Goal: Find specific page/section: Find specific page/section

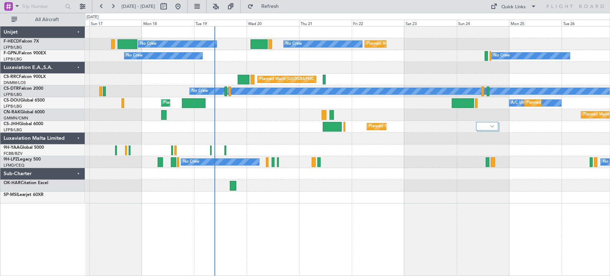
click at [229, 73] on div "Planned Maint [GEOGRAPHIC_DATA] ([GEOGRAPHIC_DATA]) Planned Maint [GEOGRAPHIC_D…" at bounding box center [347, 114] width 525 height 177
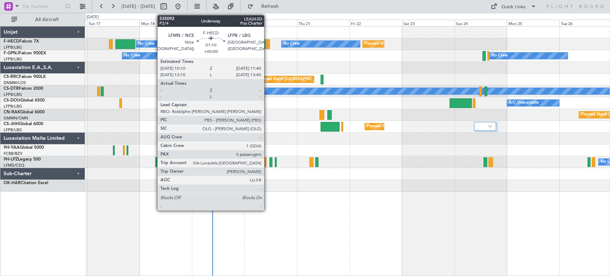
click at [267, 45] on div at bounding box center [268, 44] width 4 height 10
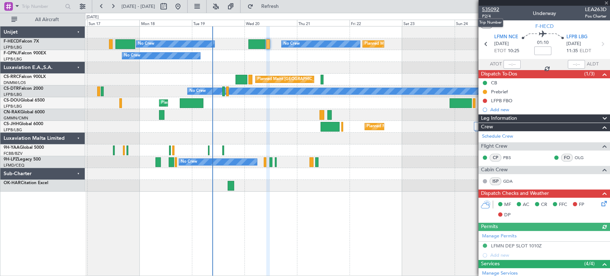
click at [493, 11] on span "535092" at bounding box center [490, 10] width 17 height 8
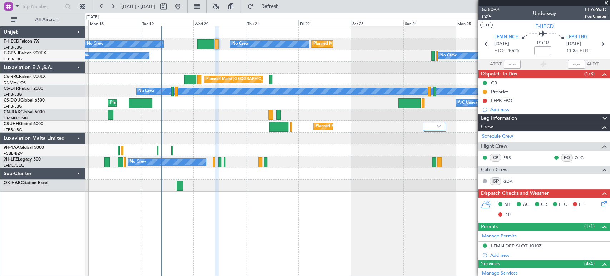
click at [245, 53] on div "Planned Maint [GEOGRAPHIC_DATA] ([GEOGRAPHIC_DATA]) Planned Maint [GEOGRAPHIC_D…" at bounding box center [347, 108] width 525 height 165
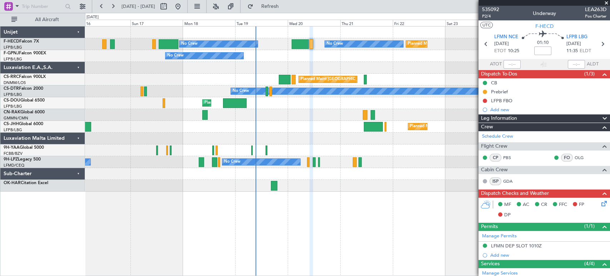
click at [345, 71] on div at bounding box center [347, 68] width 525 height 12
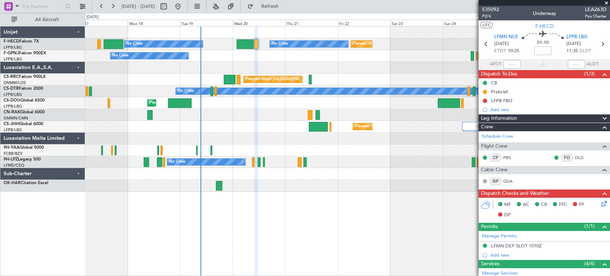
click at [226, 68] on div at bounding box center [347, 68] width 525 height 12
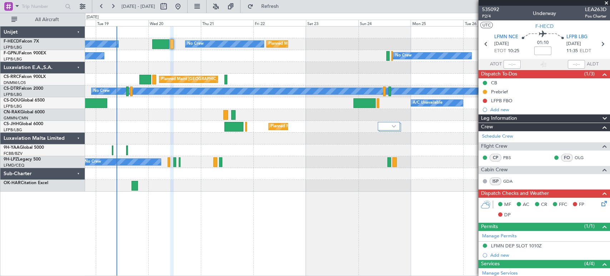
click at [275, 177] on div "Planned Maint [GEOGRAPHIC_DATA] ([GEOGRAPHIC_DATA]) No Crew No Crew Planned Mai…" at bounding box center [347, 108] width 525 height 165
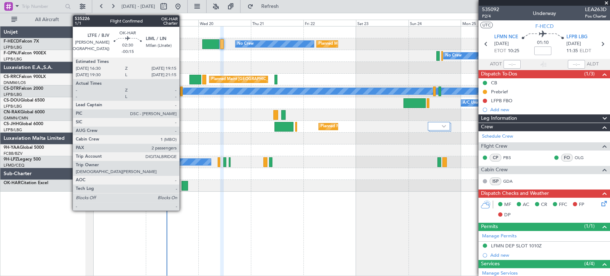
click at [183, 184] on div at bounding box center [185, 186] width 6 height 10
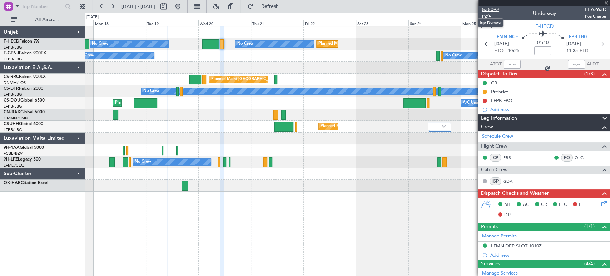
type input "-00:15"
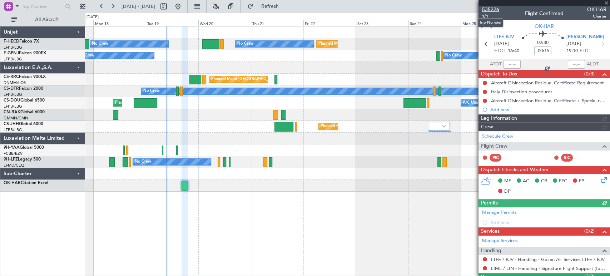
click at [489, 6] on span "535226" at bounding box center [490, 10] width 17 height 8
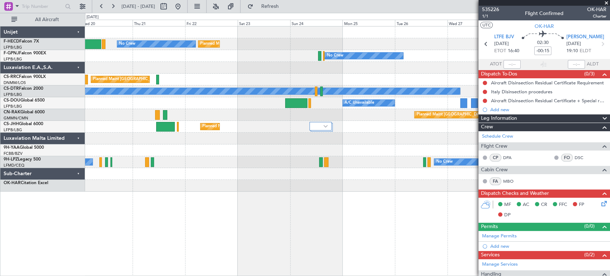
click at [155, 99] on div "Planned Maint [GEOGRAPHIC_DATA] ([GEOGRAPHIC_DATA]) No Crew Planned Maint [GEOG…" at bounding box center [347, 108] width 525 height 165
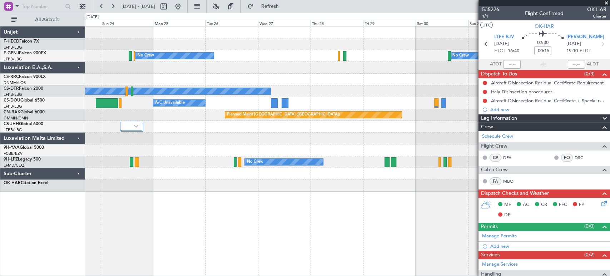
click at [90, 80] on div "Planned Maint [GEOGRAPHIC_DATA] ([GEOGRAPHIC_DATA]) Planned Maint [GEOGRAPHIC_D…" at bounding box center [347, 108] width 525 height 165
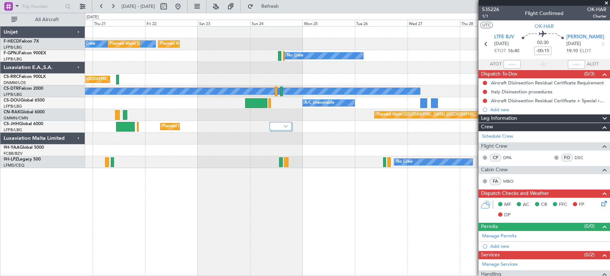
click at [283, 79] on div "Planned Maint [GEOGRAPHIC_DATA] ([GEOGRAPHIC_DATA])" at bounding box center [347, 80] width 525 height 12
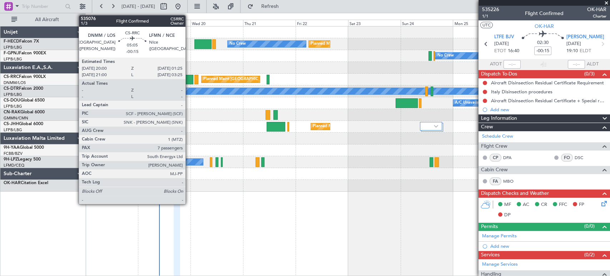
click at [189, 79] on div at bounding box center [188, 80] width 12 height 10
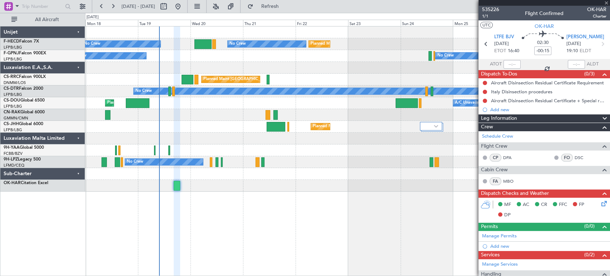
type input "7"
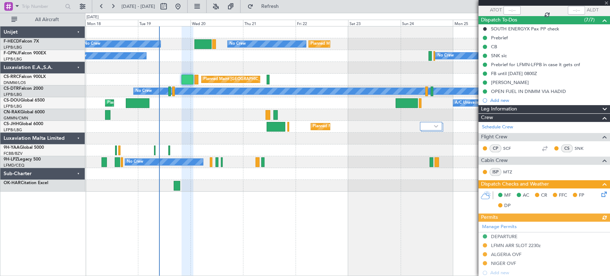
scroll to position [119, 0]
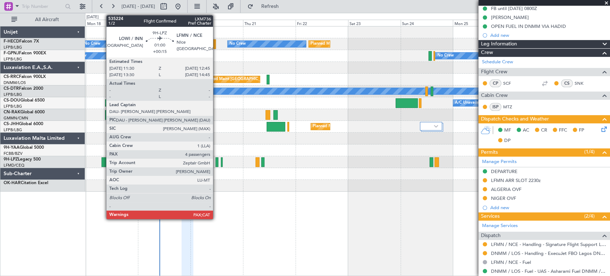
click at [216, 161] on div at bounding box center [217, 162] width 3 height 10
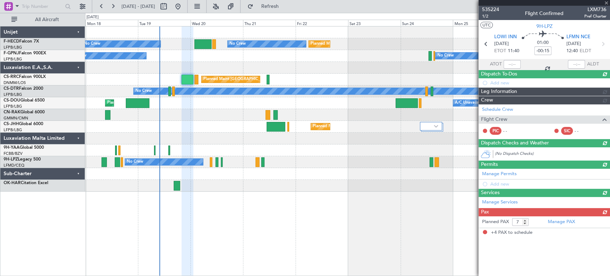
type input "+00:15"
type input "4"
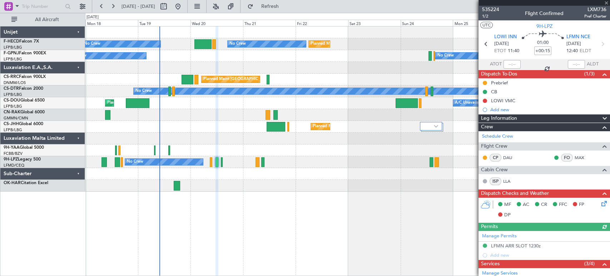
scroll to position [102, 0]
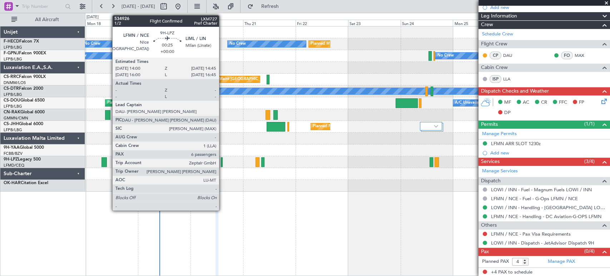
click at [222, 159] on div at bounding box center [222, 162] width 2 height 10
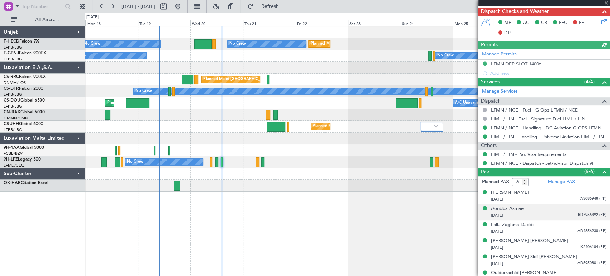
scroll to position [207, 0]
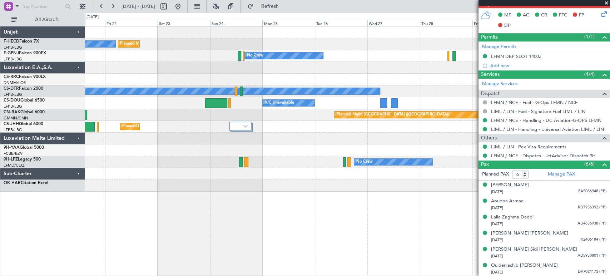
click at [167, 113] on div "Planned Maint [GEOGRAPHIC_DATA] ([GEOGRAPHIC_DATA]) Planned Maint [GEOGRAPHIC_D…" at bounding box center [347, 108] width 525 height 165
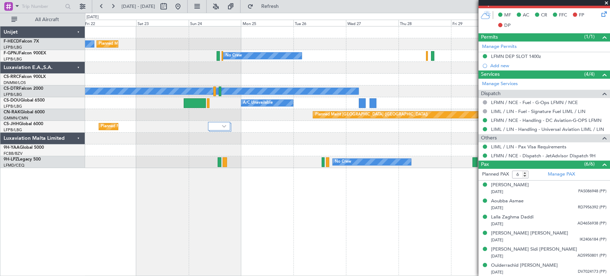
click at [109, 100] on div "Planned Maint [GEOGRAPHIC_DATA] ([GEOGRAPHIC_DATA]) No Crew Planned Maint [GEOG…" at bounding box center [347, 97] width 525 height 142
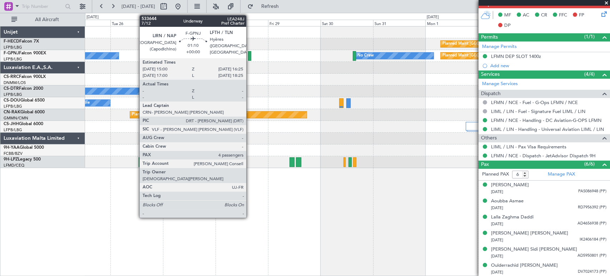
click at [249, 56] on div at bounding box center [249, 56] width 3 height 10
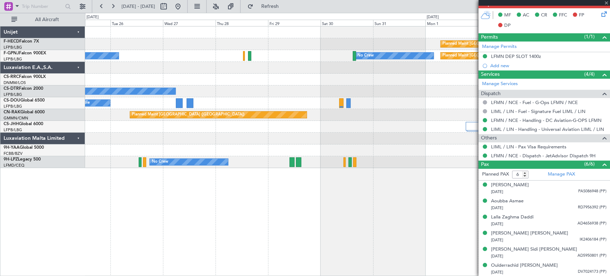
type input "4"
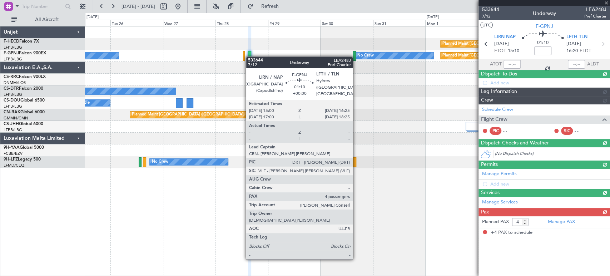
scroll to position [0, 0]
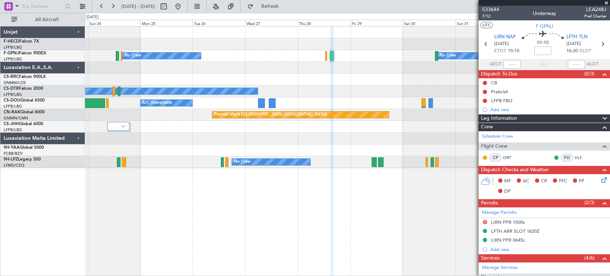
click at [428, 45] on div "Planned Maint [GEOGRAPHIC_DATA] ([GEOGRAPHIC_DATA]) Planned Maint [GEOGRAPHIC_D…" at bounding box center [347, 44] width 525 height 12
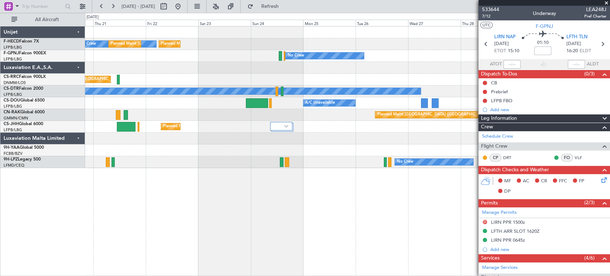
click at [406, 42] on div "Planned Maint [GEOGRAPHIC_DATA] ([GEOGRAPHIC_DATA]) No Crew Planned Maint [GEOG…" at bounding box center [347, 97] width 525 height 142
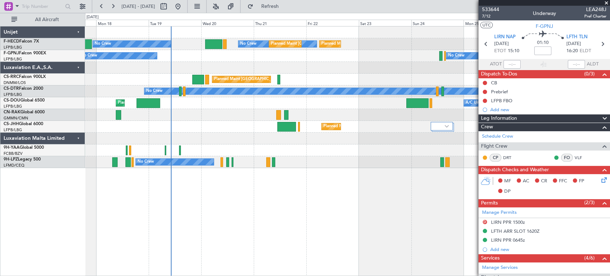
click at [258, 60] on div "No Crew No Crew" at bounding box center [347, 56] width 525 height 12
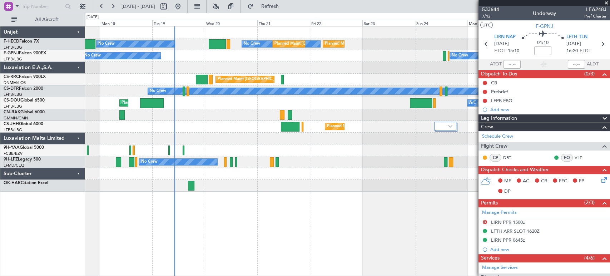
click at [200, 128] on div "Planned Maint [GEOGRAPHIC_DATA] ([GEOGRAPHIC_DATA]) No Crew Planned Maint [GEOG…" at bounding box center [347, 108] width 525 height 165
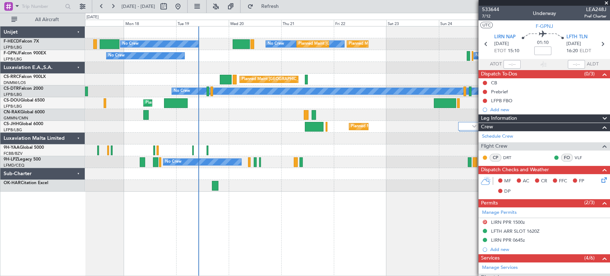
click at [252, 132] on div "Planned Maint [GEOGRAPHIC_DATA] ([GEOGRAPHIC_DATA]) Planned Maint [GEOGRAPHIC_D…" at bounding box center [347, 127] width 525 height 12
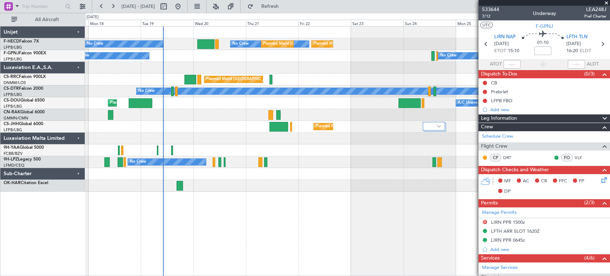
click at [150, 123] on div "Planned Maint [GEOGRAPHIC_DATA] ([GEOGRAPHIC_DATA]) Planned Maint [GEOGRAPHIC_D…" at bounding box center [347, 127] width 525 height 12
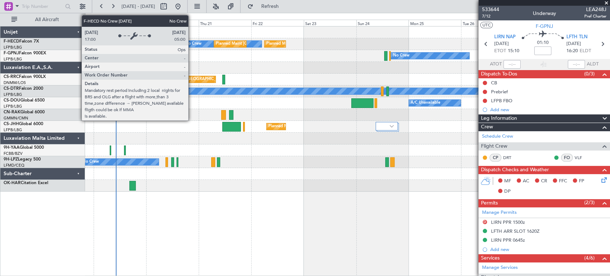
click at [192, 41] on div "No Crew" at bounding box center [193, 44] width 16 height 11
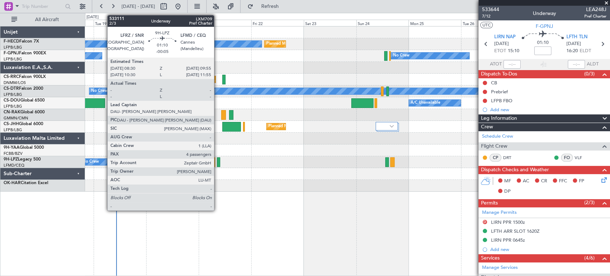
click at [218, 164] on div at bounding box center [218, 162] width 3 height 10
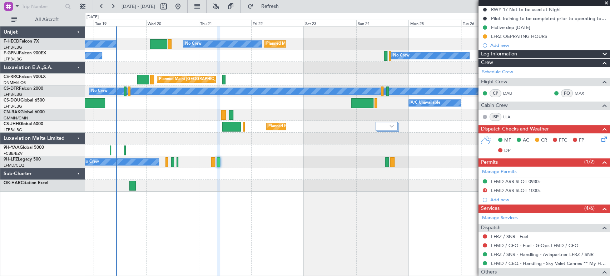
scroll to position [119, 0]
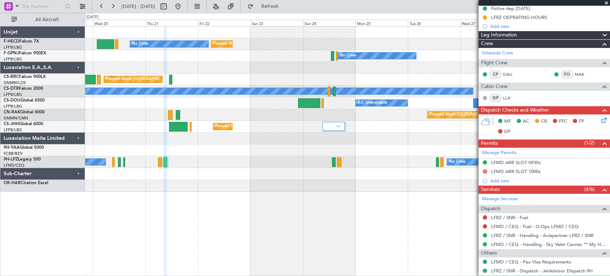
click at [149, 157] on div "Planned Maint [GEOGRAPHIC_DATA] ([GEOGRAPHIC_DATA]) Planned Maint [GEOGRAPHIC_D…" at bounding box center [347, 108] width 525 height 165
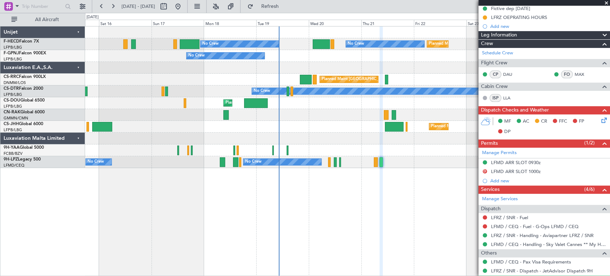
click at [329, 166] on div "Planned Maint [GEOGRAPHIC_DATA] ([GEOGRAPHIC_DATA]) Planned Maint [GEOGRAPHIC_D…" at bounding box center [347, 151] width 525 height 250
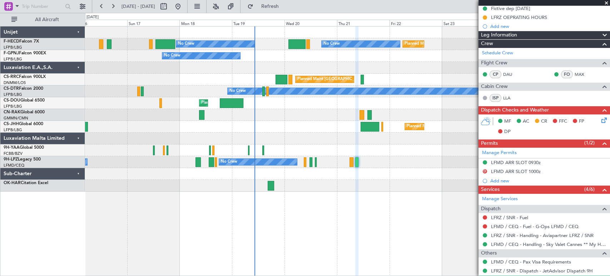
click at [285, 94] on div "Planned Maint [GEOGRAPHIC_DATA] ([GEOGRAPHIC_DATA]) Planned Maint [GEOGRAPHIC_D…" at bounding box center [347, 108] width 525 height 165
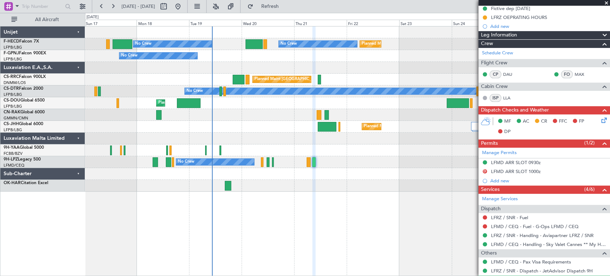
click at [278, 65] on div at bounding box center [347, 68] width 525 height 12
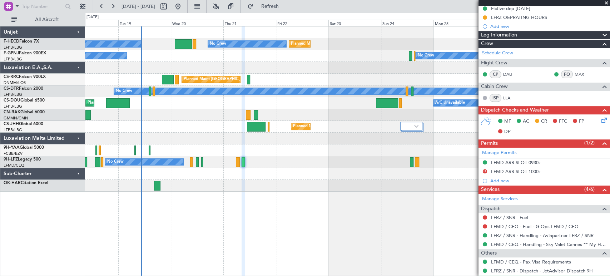
click at [157, 145] on div "Planned Maint [GEOGRAPHIC_DATA] ([GEOGRAPHIC_DATA]) Planned Maint [GEOGRAPHIC_D…" at bounding box center [347, 108] width 525 height 165
click at [152, 128] on div "Planned Maint [GEOGRAPHIC_DATA] ([GEOGRAPHIC_DATA])" at bounding box center [347, 127] width 525 height 12
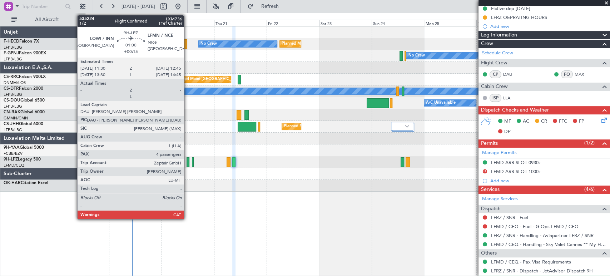
click at [188, 162] on div at bounding box center [188, 162] width 3 height 10
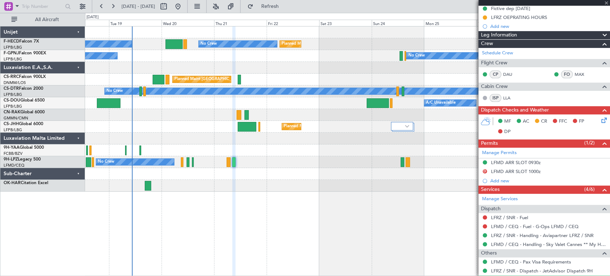
type input "+00:15"
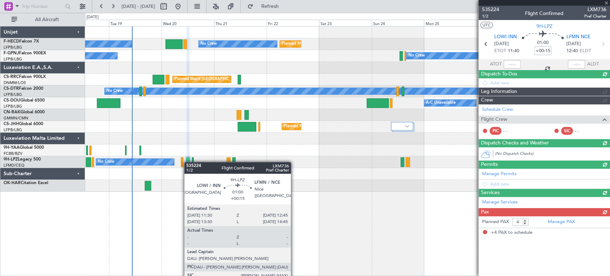
scroll to position [0, 0]
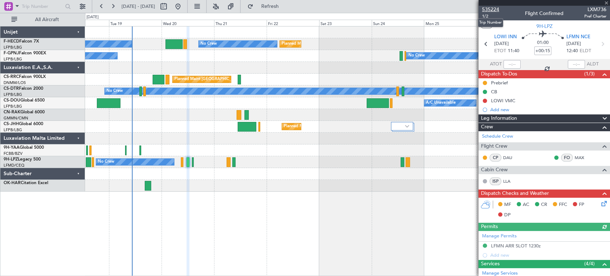
click at [489, 8] on span "535224" at bounding box center [490, 10] width 17 height 8
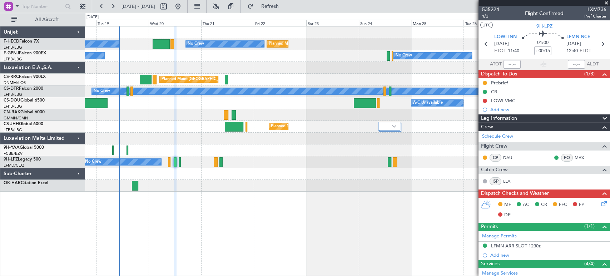
click at [94, 165] on div "No Crew No Crew" at bounding box center [347, 162] width 525 height 12
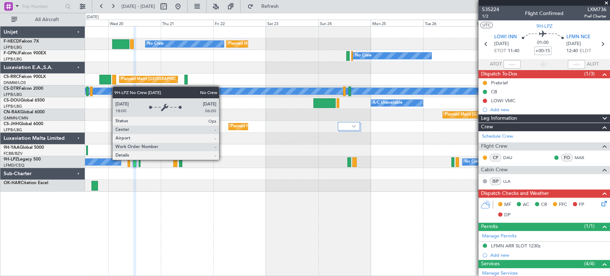
click at [99, 165] on div "No Crew No Crew" at bounding box center [347, 162] width 525 height 12
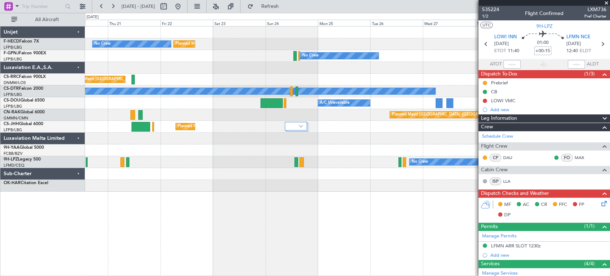
click at [110, 171] on div at bounding box center [347, 174] width 525 height 12
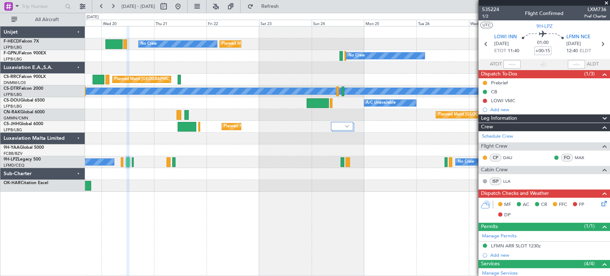
click at [145, 164] on div "No Crew No Crew" at bounding box center [347, 162] width 525 height 12
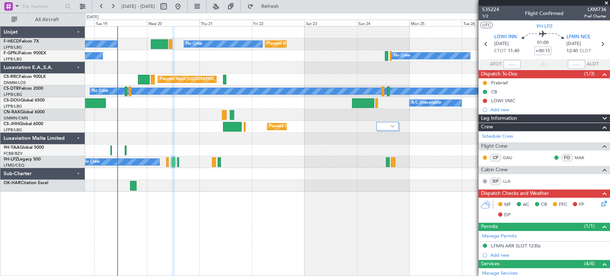
click at [152, 184] on div at bounding box center [347, 186] width 525 height 12
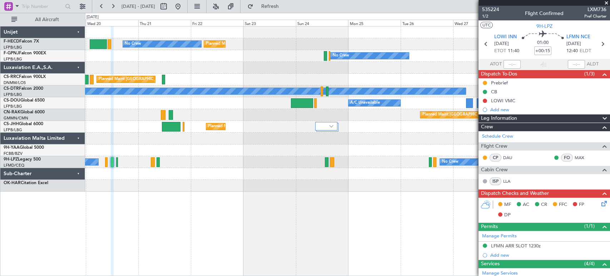
click at [122, 178] on div at bounding box center [347, 174] width 525 height 12
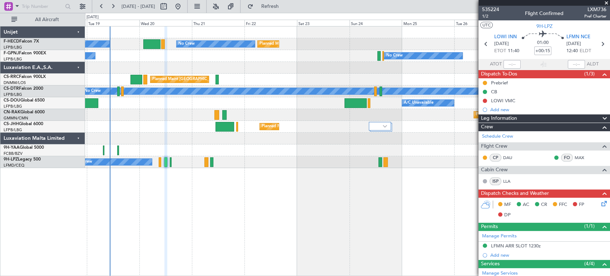
click at [183, 186] on div "Planned Maint [GEOGRAPHIC_DATA] ([GEOGRAPHIC_DATA]) No Crew Planned Maint [GEOG…" at bounding box center [347, 151] width 525 height 250
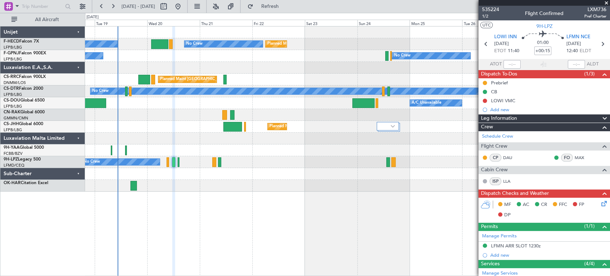
click at [249, 129] on div "Planned Maint [GEOGRAPHIC_DATA] ([GEOGRAPHIC_DATA]) No Crew Planned Maint [GEOG…" at bounding box center [347, 108] width 525 height 165
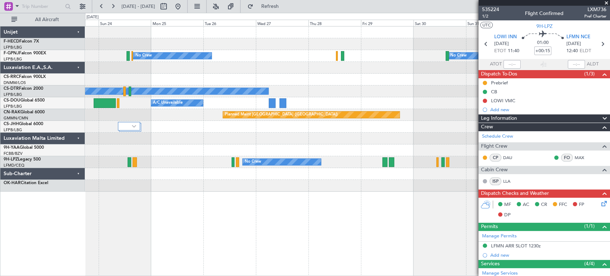
click at [95, 163] on div "Planned Maint [GEOGRAPHIC_DATA] ([GEOGRAPHIC_DATA]) Planned Maint [GEOGRAPHIC_D…" at bounding box center [347, 108] width 525 height 165
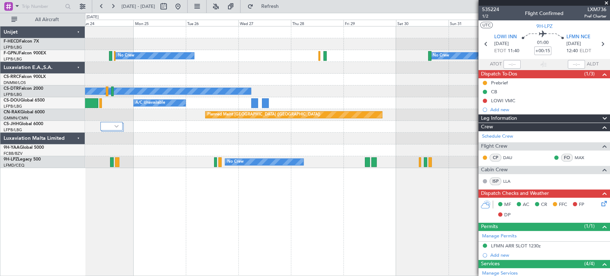
click at [0, 171] on html "[DATE] - [DATE] Refresh Quick Links All Aircraft Planned Maint [GEOGRAPHIC_DATA…" at bounding box center [305, 138] width 610 height 276
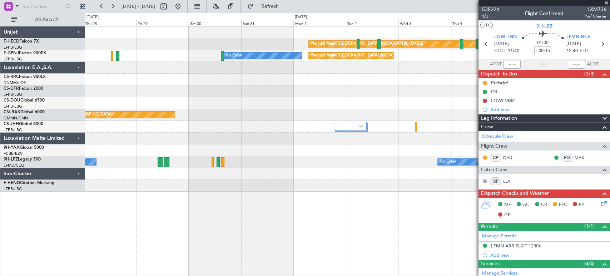
click at [194, 100] on div "A/C Unavailable Planned Maint [GEOGRAPHIC_DATA] ([GEOGRAPHIC_DATA])" at bounding box center [347, 103] width 525 height 12
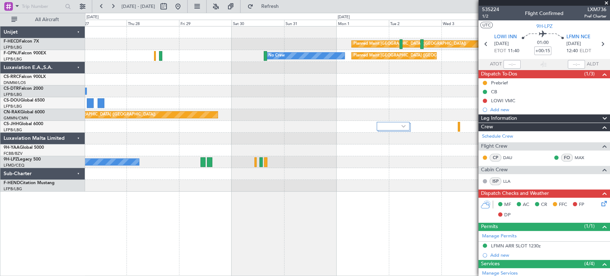
click at [290, 98] on div "Planned Maint [GEOGRAPHIC_DATA] ([GEOGRAPHIC_DATA]) No Crew Planned Maint [GEOG…" at bounding box center [347, 108] width 525 height 165
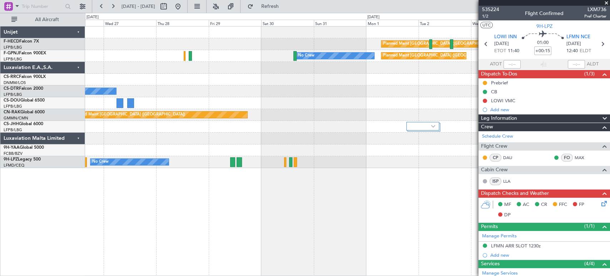
click at [281, 104] on div "Planned Maint [GEOGRAPHIC_DATA] ([GEOGRAPHIC_DATA]) A/C Unavailable" at bounding box center [347, 103] width 525 height 12
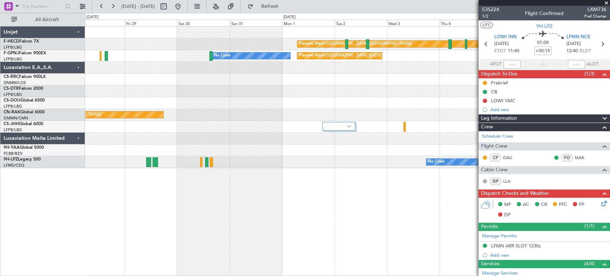
click at [249, 179] on div "Planned Maint [GEOGRAPHIC_DATA] ([GEOGRAPHIC_DATA]) No Crew Planned Maint [GEOG…" at bounding box center [347, 151] width 525 height 250
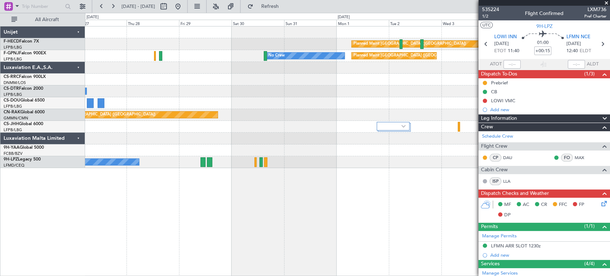
click at [340, 190] on div "Planned Maint [GEOGRAPHIC_DATA] ([GEOGRAPHIC_DATA]) No Crew Planned Maint [GEOG…" at bounding box center [347, 151] width 525 height 250
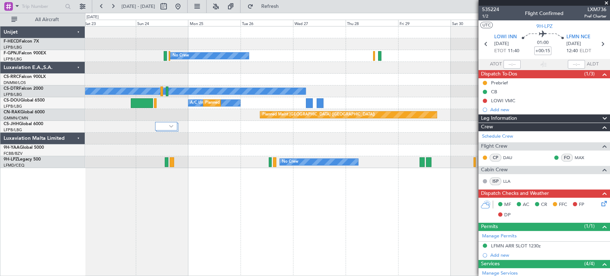
click at [332, 194] on div "Planned Maint [GEOGRAPHIC_DATA] ([GEOGRAPHIC_DATA]) Planned Maint [GEOGRAPHIC_D…" at bounding box center [347, 151] width 525 height 250
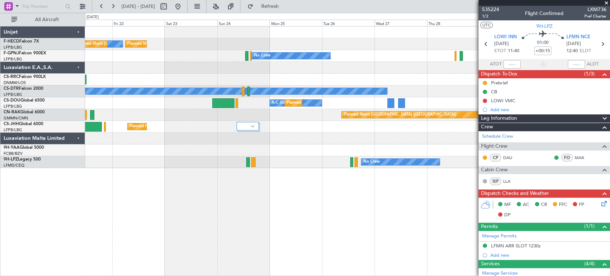
click at [274, 191] on div "Planned Maint [GEOGRAPHIC_DATA] ([GEOGRAPHIC_DATA]) No Crew Planned Maint [GEOG…" at bounding box center [347, 151] width 525 height 250
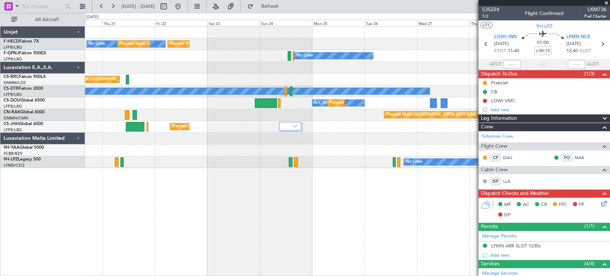
click at [232, 177] on div "Planned Maint [GEOGRAPHIC_DATA] ([GEOGRAPHIC_DATA]) No Crew Planned Maint [GEOG…" at bounding box center [347, 151] width 525 height 250
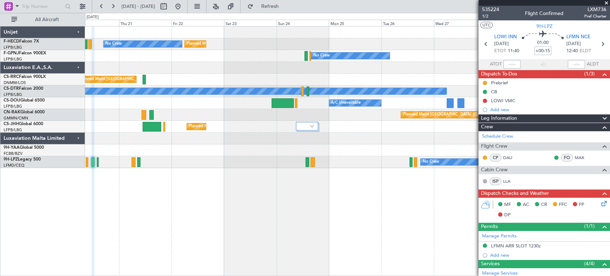
click at [468, 59] on div "No Crew No Crew Planned Maint [GEOGRAPHIC_DATA] ([GEOGRAPHIC_DATA]) No Crew" at bounding box center [347, 56] width 525 height 12
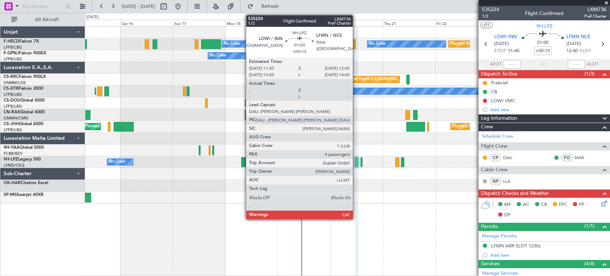
click at [356, 163] on div at bounding box center [356, 162] width 3 height 10
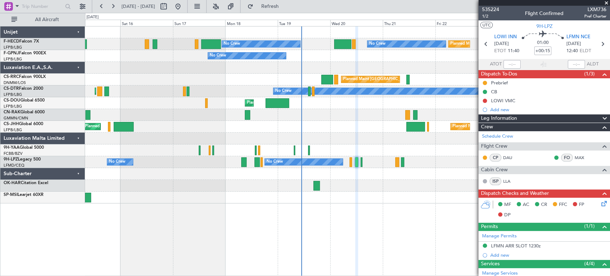
click at [238, 191] on div at bounding box center [347, 186] width 525 height 12
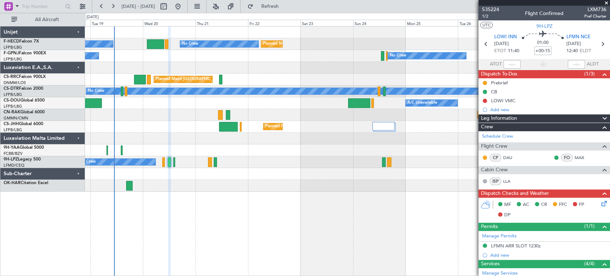
click at [266, 183] on div "Planned Maint [GEOGRAPHIC_DATA] ([GEOGRAPHIC_DATA]) No Crew No Crew Planned Mai…" at bounding box center [347, 108] width 525 height 165
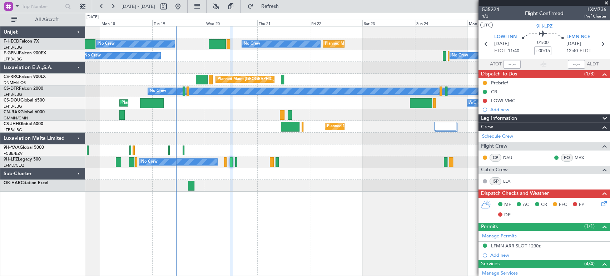
click at [335, 168] on div at bounding box center [347, 174] width 525 height 12
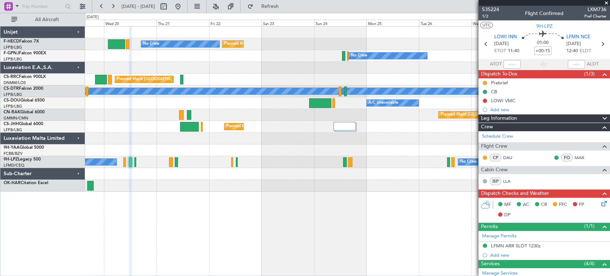
click at [122, 68] on div at bounding box center [347, 68] width 525 height 12
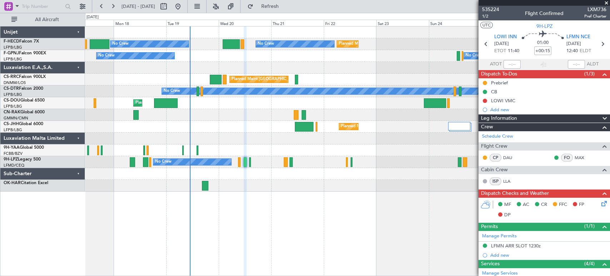
click at [337, 57] on div "No Crew No Crew" at bounding box center [347, 56] width 525 height 12
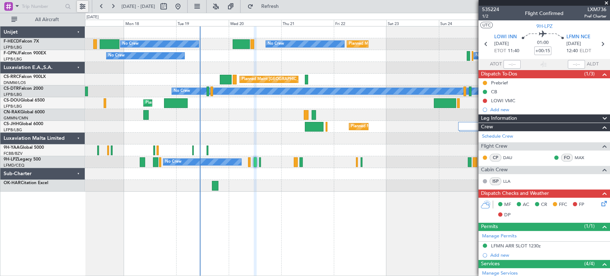
click at [84, 5] on button at bounding box center [82, 6] width 11 height 11
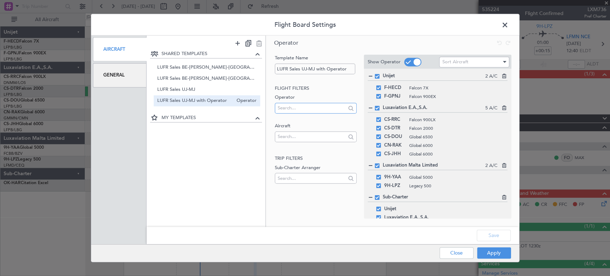
drag, startPoint x: 297, startPoint y: 113, endPoint x: 300, endPoint y: 109, distance: 4.3
click at [297, 112] on input "text" at bounding box center [312, 108] width 68 height 11
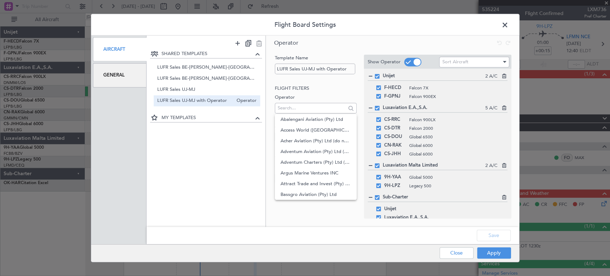
click at [256, 128] on div "SHARED TEMPLATES LUFR Sales BE-[PERSON_NAME]-UK Operator LUFR Sales BE-[PERSON_…" at bounding box center [206, 133] width 119 height 167
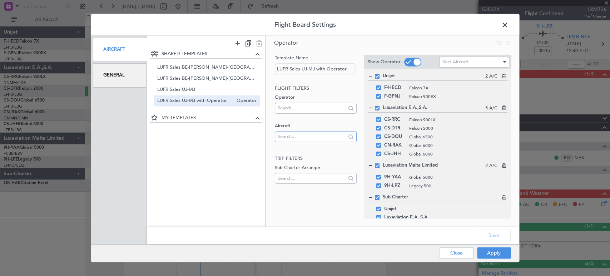
click at [297, 137] on input "text" at bounding box center [312, 136] width 68 height 11
click at [309, 134] on input "OO-LAH" at bounding box center [312, 136] width 68 height 11
type input "OO-LAH"
click at [305, 147] on span "OO-LAH" at bounding box center [316, 148] width 70 height 11
click at [506, 256] on button "Apply" at bounding box center [494, 252] width 34 height 11
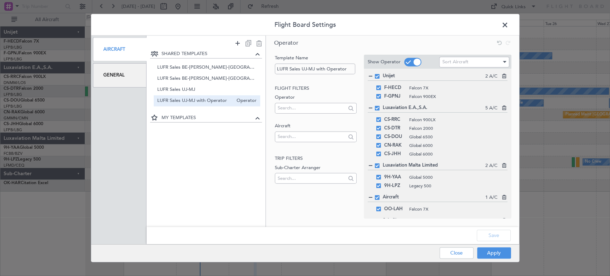
type input "0"
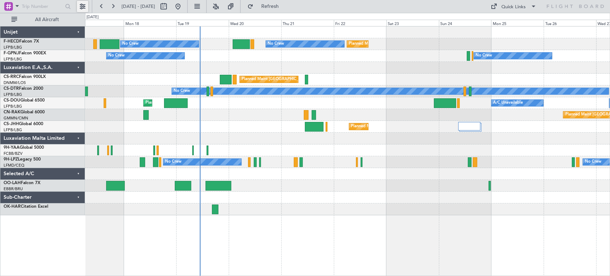
click at [81, 9] on button at bounding box center [82, 6] width 11 height 11
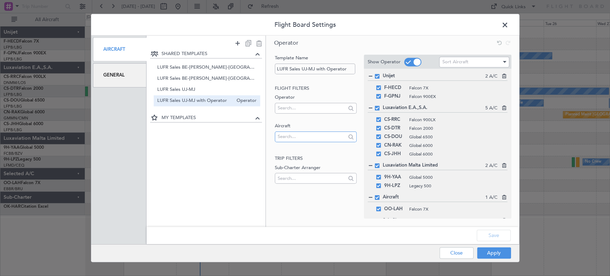
click at [295, 132] on input "text" at bounding box center [312, 136] width 68 height 11
click at [297, 135] on input "text" at bounding box center [312, 136] width 68 height 11
type input "OO-FSX"
click at [311, 144] on span "OO-FSX" at bounding box center [316, 148] width 70 height 11
click at [493, 251] on button "Apply" at bounding box center [494, 252] width 34 height 11
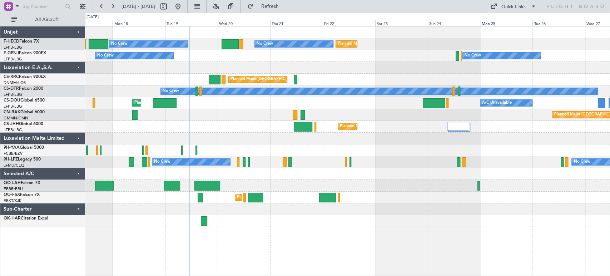
click at [312, 221] on div "Planned Maint [GEOGRAPHIC_DATA] ([GEOGRAPHIC_DATA]) Planned Maint [GEOGRAPHIC_D…" at bounding box center [347, 126] width 525 height 201
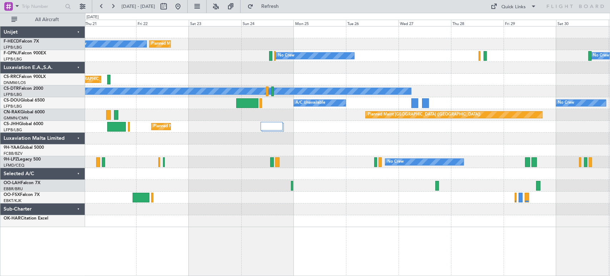
click at [245, 213] on div at bounding box center [347, 209] width 525 height 12
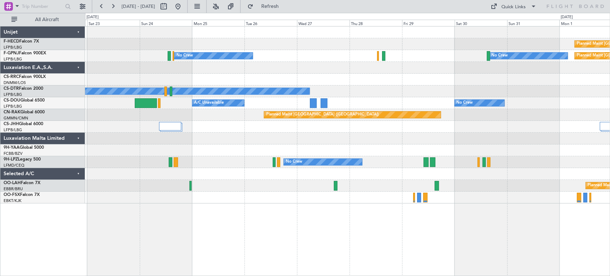
click at [191, 204] on div "Planned Maint [GEOGRAPHIC_DATA] ([GEOGRAPHIC_DATA]) Planned Maint [GEOGRAPHIC_D…" at bounding box center [347, 151] width 525 height 250
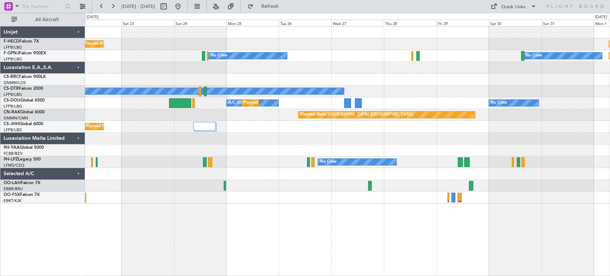
click at [423, 215] on div "Planned Maint [GEOGRAPHIC_DATA] ([GEOGRAPHIC_DATA]) Planned Maint [GEOGRAPHIC_D…" at bounding box center [347, 151] width 525 height 250
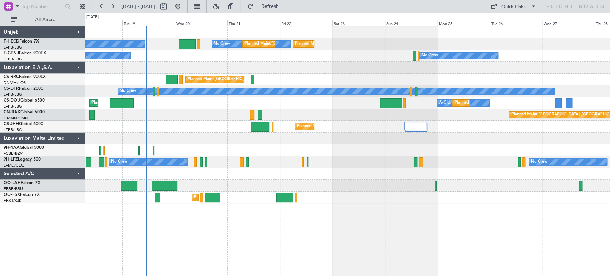
click at [423, 211] on div "Planned Maint [GEOGRAPHIC_DATA] ([GEOGRAPHIC_DATA]) No Crew Planned Maint [GEOG…" at bounding box center [347, 151] width 525 height 250
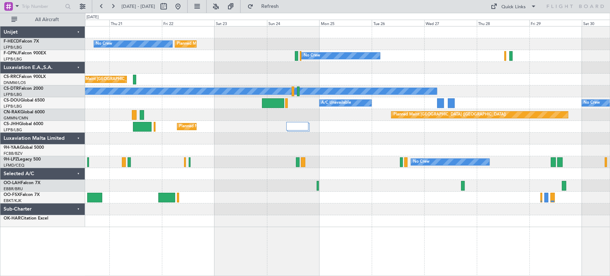
click at [301, 108] on div "Planned Maint [GEOGRAPHIC_DATA] ([GEOGRAPHIC_DATA]) No Crew Planned Maint [GEOG…" at bounding box center [347, 126] width 525 height 201
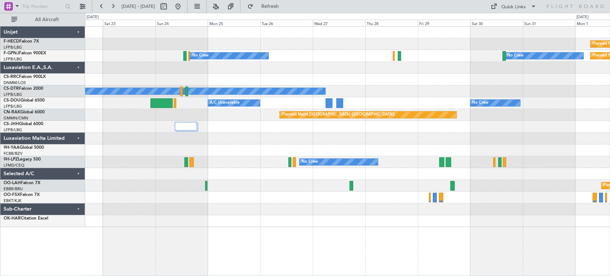
click at [431, 68] on div "Planned Maint [GEOGRAPHIC_DATA] ([GEOGRAPHIC_DATA]) Planned Maint [GEOGRAPHIC_D…" at bounding box center [347, 126] width 525 height 201
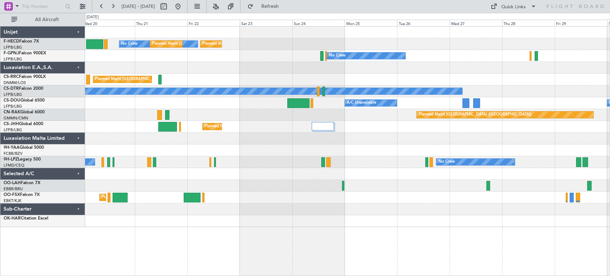
click at [401, 68] on div at bounding box center [347, 68] width 525 height 12
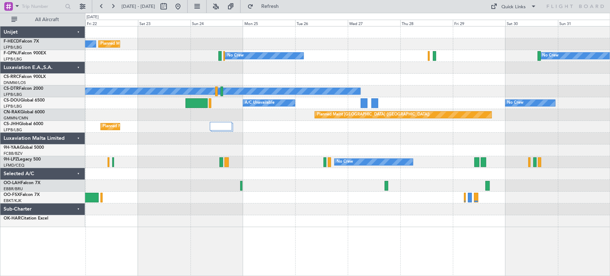
click at [299, 74] on div "Planned Maint [GEOGRAPHIC_DATA] ([GEOGRAPHIC_DATA]) No Crew Planned Maint [GEOG…" at bounding box center [347, 126] width 525 height 201
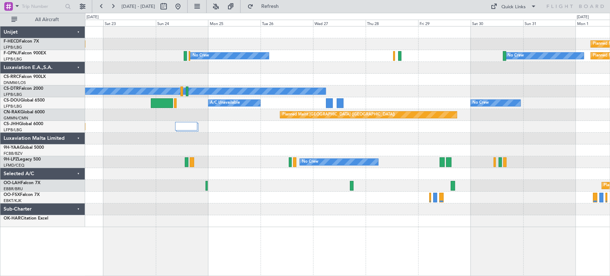
click at [332, 66] on div at bounding box center [347, 68] width 525 height 12
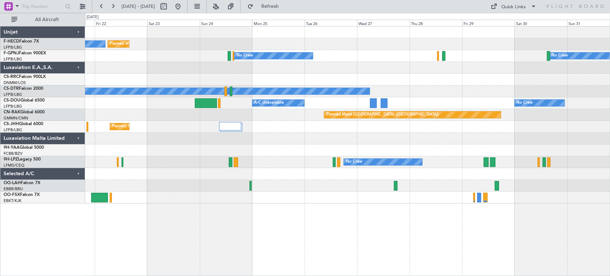
click at [331, 64] on div "Planned Maint [GEOGRAPHIC_DATA] ([GEOGRAPHIC_DATA]) No Crew Planned Maint [GEOG…" at bounding box center [347, 114] width 525 height 177
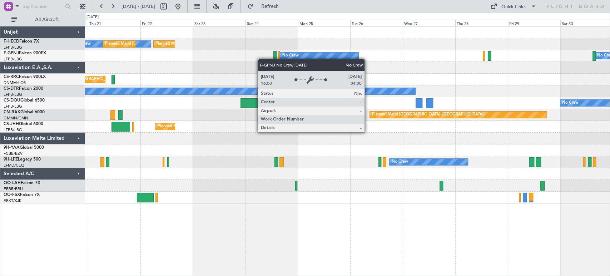
click at [295, 59] on div "No Crew No Crew Planned Maint [GEOGRAPHIC_DATA] ([GEOGRAPHIC_DATA]) No Crew" at bounding box center [347, 56] width 525 height 12
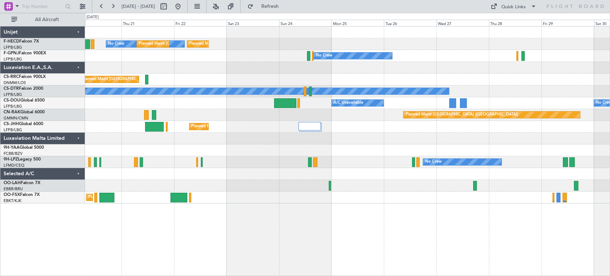
click at [166, 39] on div "Planned Maint [GEOGRAPHIC_DATA] ([GEOGRAPHIC_DATA]) No Crew Planned Maint [GEOG…" at bounding box center [347, 44] width 525 height 12
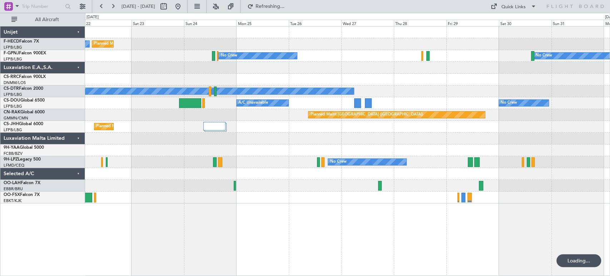
click at [411, 83] on div "Planned Maint [GEOGRAPHIC_DATA] ([GEOGRAPHIC_DATA])" at bounding box center [347, 80] width 525 height 12
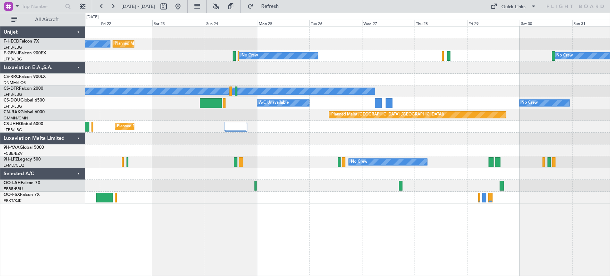
click at [194, 46] on div "Planned Maint [GEOGRAPHIC_DATA] ([GEOGRAPHIC_DATA]) No Crew Planned Maint [GEOG…" at bounding box center [347, 44] width 525 height 12
